Goal: Task Accomplishment & Management: Manage account settings

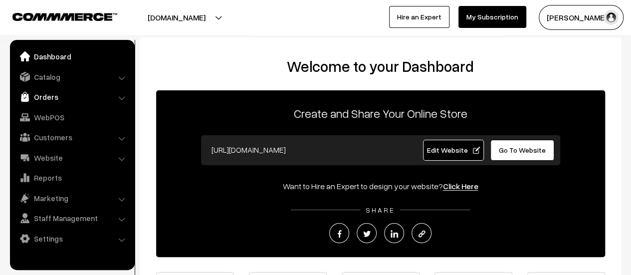
click at [42, 97] on link "Orders" at bounding box center [71, 97] width 119 height 18
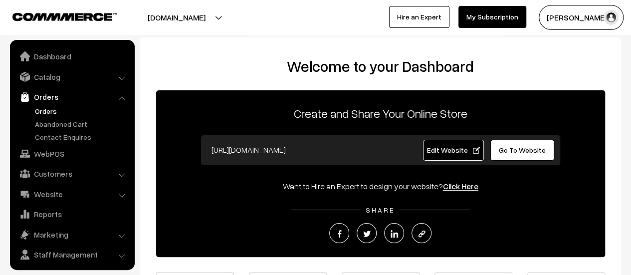
click at [44, 106] on link "Orders" at bounding box center [81, 111] width 99 height 10
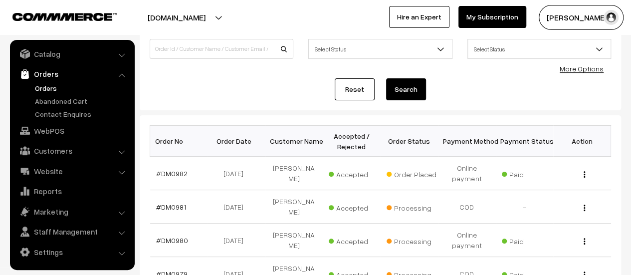
scroll to position [107, 0]
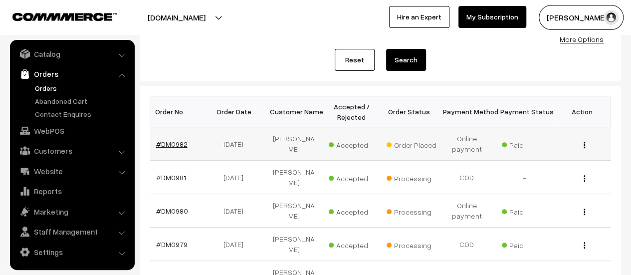
click at [173, 141] on link "#DM0982" at bounding box center [171, 144] width 31 height 8
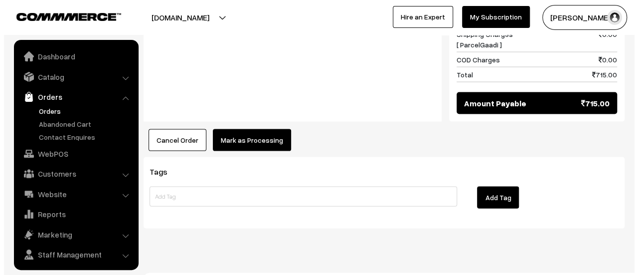
scroll to position [23, 0]
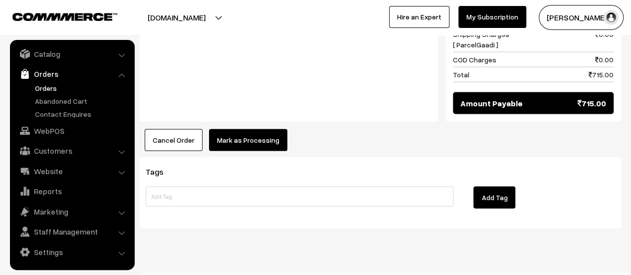
click at [259, 129] on button "Mark as Processing" at bounding box center [248, 140] width 78 height 22
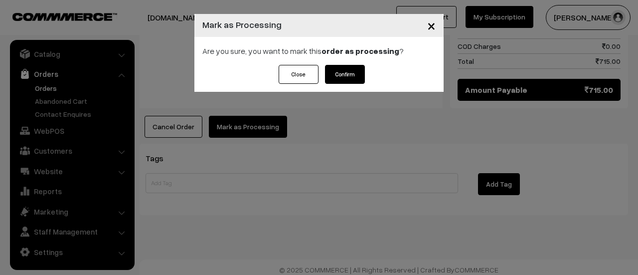
click at [353, 66] on button "Confirm" at bounding box center [345, 74] width 40 height 19
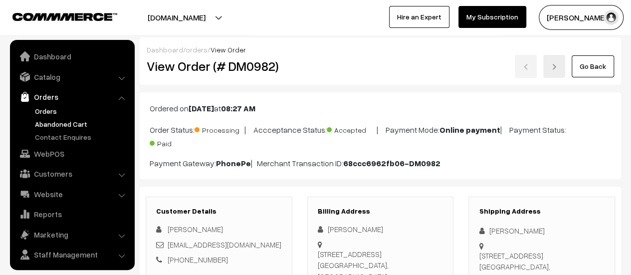
scroll to position [23, 0]
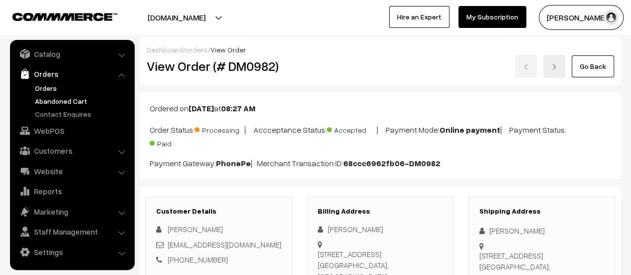
click at [63, 98] on link "Abandoned Cart" at bounding box center [81, 101] width 99 height 10
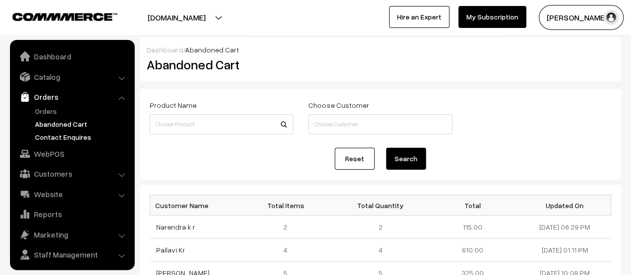
scroll to position [23, 0]
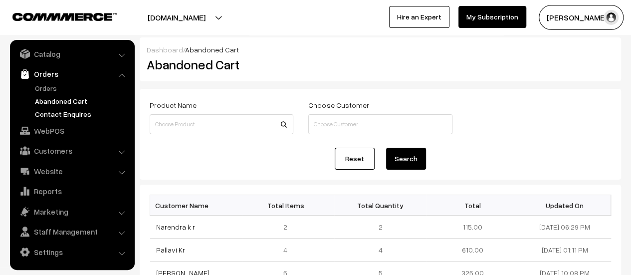
click at [56, 111] on link "Contact Enquires" at bounding box center [81, 114] width 99 height 10
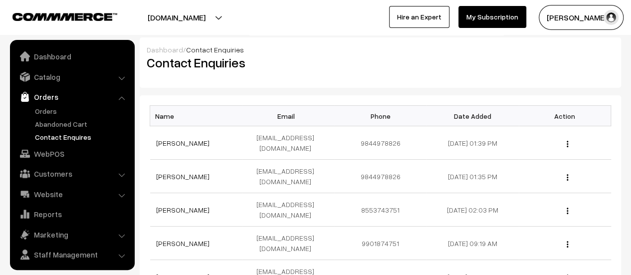
scroll to position [23, 0]
